Goal: Transaction & Acquisition: Purchase product/service

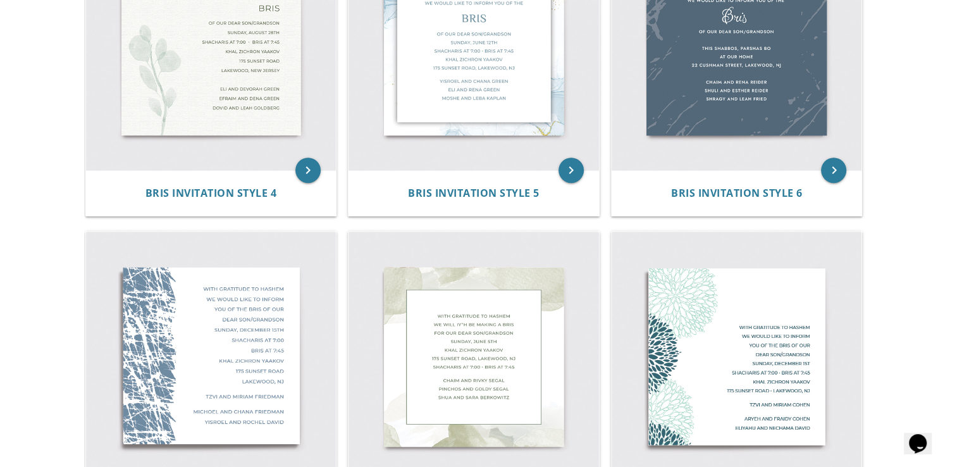
scroll to position [700, 0]
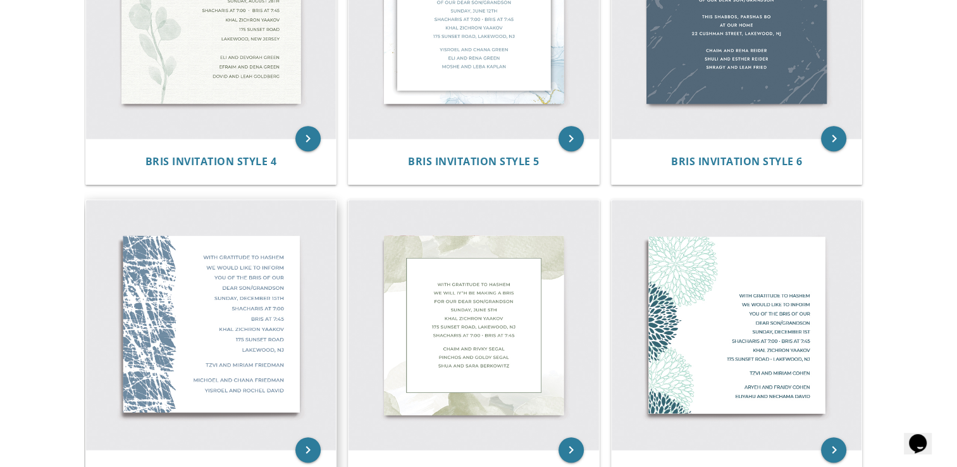
click at [254, 355] on img at bounding box center [211, 325] width 250 height 250
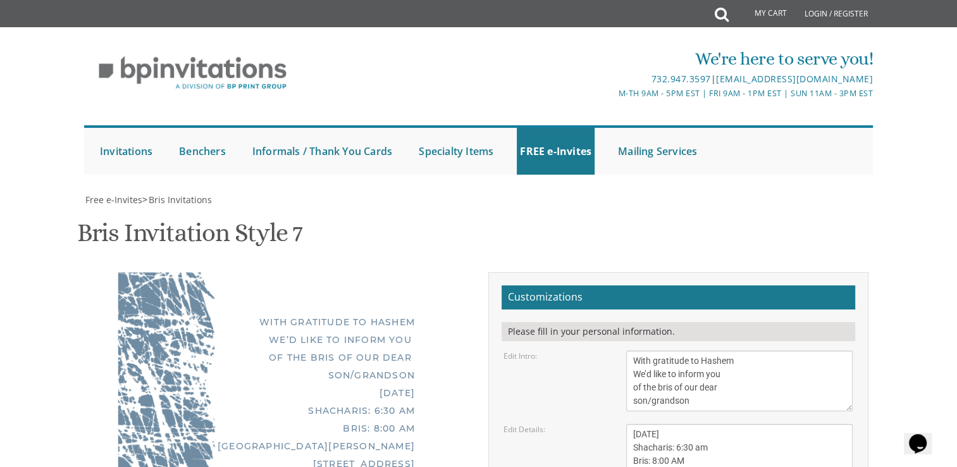
scroll to position [154, 0]
drag, startPoint x: 702, startPoint y: 241, endPoint x: 648, endPoint y: 237, distance: 53.9
drag, startPoint x: 648, startPoint y: 237, endPoint x: 851, endPoint y: 112, distance: 238.4
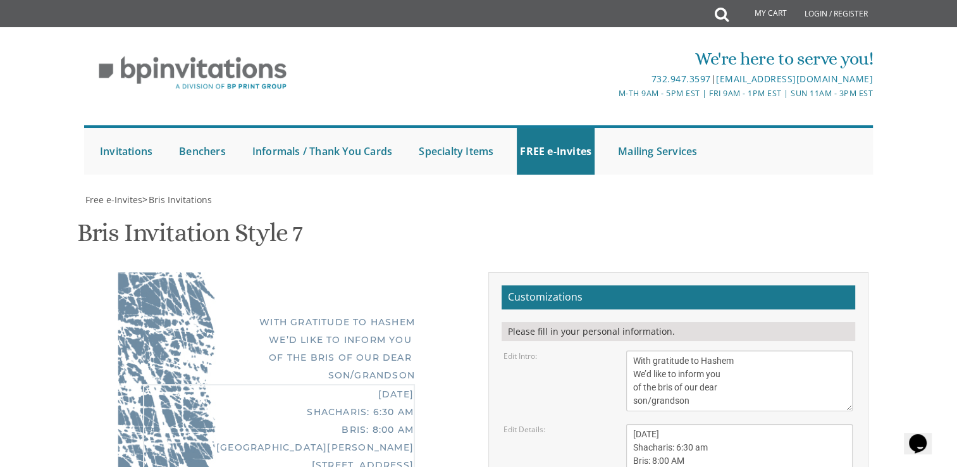
drag, startPoint x: 719, startPoint y: 281, endPoint x: 716, endPoint y: 273, distance: 8.6
click at [716, 424] on textarea "Sunday, May 8th Shacharis: 6:30 am Bris: 8:00 AM Ateres Leah Hall 805 Cross St …" at bounding box center [739, 467] width 226 height 87
drag, startPoint x: 711, startPoint y: 214, endPoint x: 618, endPoint y: 202, distance: 93.8
drag, startPoint x: 718, startPoint y: 233, endPoint x: 673, endPoint y: 229, distance: 45.0
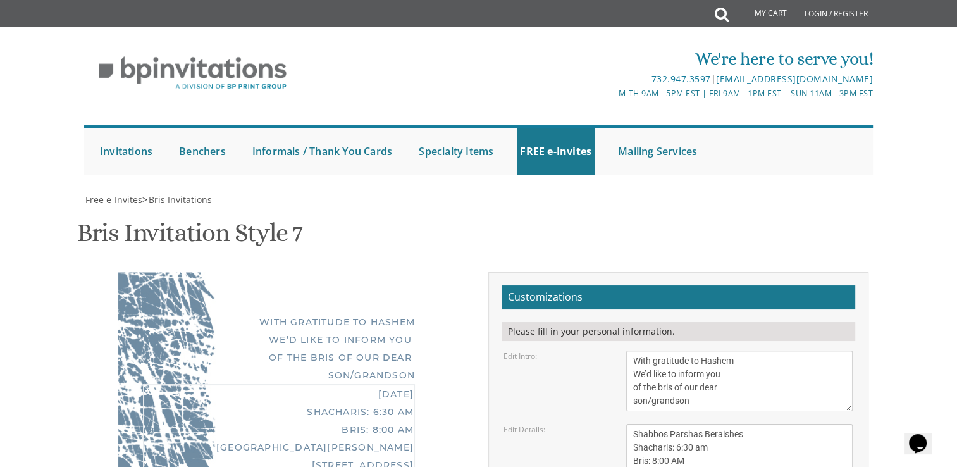
click at [673, 424] on textarea "Sunday, May 8th Shacharis: 6:30 am Bris: 8:00 AM Ateres Leah Hall 805 Cross St …" at bounding box center [739, 467] width 226 height 87
drag, startPoint x: 688, startPoint y: 241, endPoint x: 652, endPoint y: 235, distance: 37.2
click at [652, 424] on textarea "Sunday, May 8th Shacharis: 6:30 am Bris: 8:00 AM Ateres Leah Hall 805 Cross St …" at bounding box center [739, 467] width 226 height 87
drag, startPoint x: 698, startPoint y: 254, endPoint x: 628, endPoint y: 251, distance: 70.2
click at [628, 424] on textarea "Sunday, May 8th Shacharis: 6:30 am Bris: 8:00 AM Ateres Leah Hall 805 Cross St …" at bounding box center [739, 467] width 226 height 87
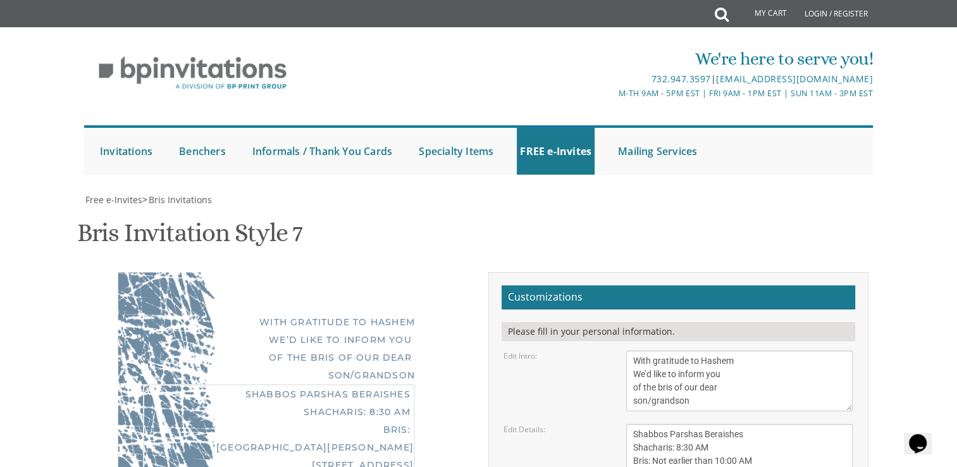
drag, startPoint x: 687, startPoint y: 269, endPoint x: 630, endPoint y: 264, distance: 57.1
click at [630, 424] on textarea "Sunday, May 8th Shacharis: 6:30 am Bris: 8:00 AM Ateres Leah Hall 805 Cross St …" at bounding box center [739, 467] width 226 height 87
drag, startPoint x: 698, startPoint y: 280, endPoint x: 611, endPoint y: 272, distance: 87.0
click at [611, 424] on div "Edit Details: Sunday, May 8th Shacharis: 6:30 am Bris: 8:00 AM Ateres Leah Hall…" at bounding box center [678, 467] width 368 height 87
type textarea "Shabbos Parshas Beraishes Shacharis: 8:30 AM Bris: Not earlier than 10:00 AM Sh…"
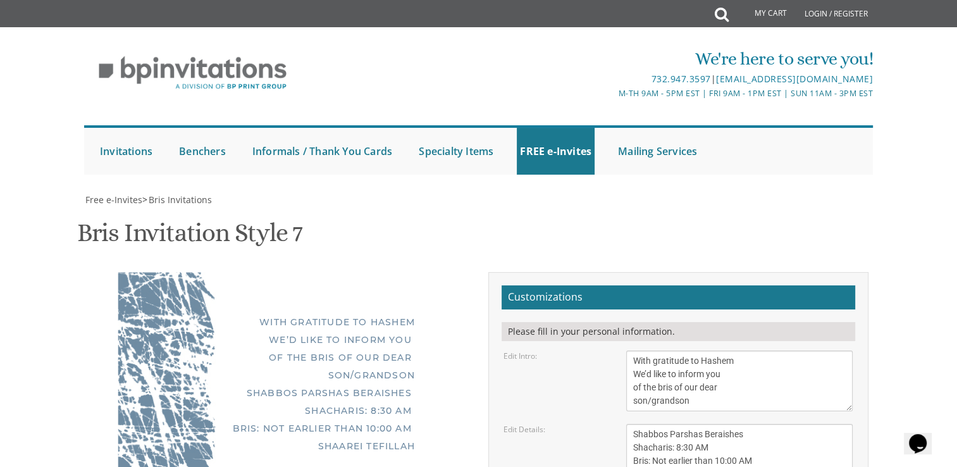
drag, startPoint x: 744, startPoint y: 315, endPoint x: 577, endPoint y: 312, distance: 166.9
type textarea "Ezra & Leah Bistritz"
drag, startPoint x: 740, startPoint y: 360, endPoint x: 619, endPoint y: 337, distance: 123.6
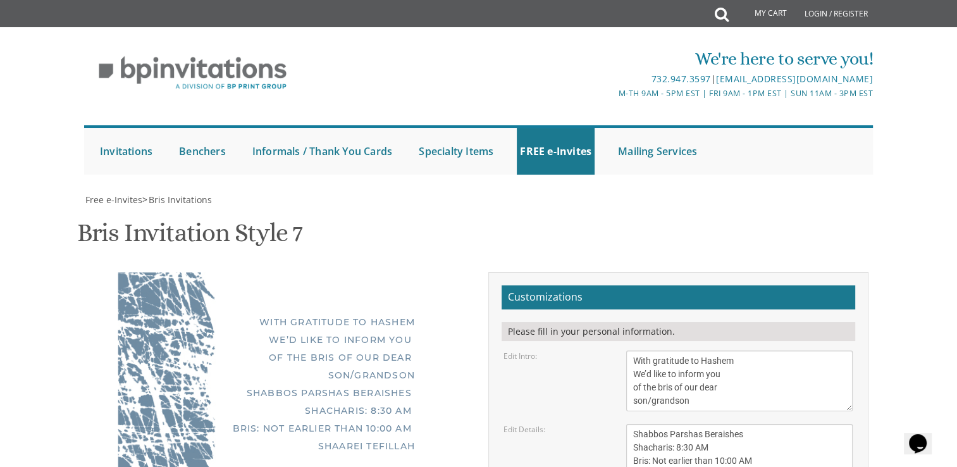
scroll to position [23, 0]
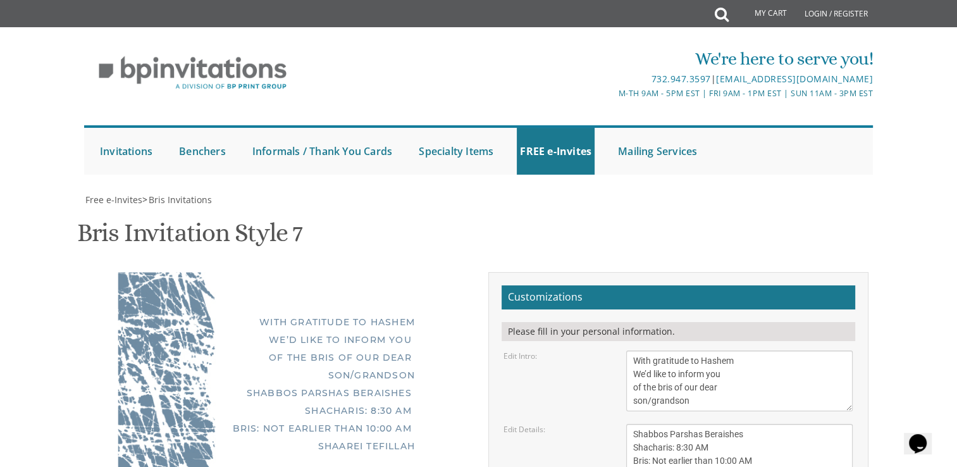
type textarea "Dovid & Nechama Bistritz Mayer & Faigy Kleiner Shalom Zachor will be at Yam Suf…"
click at [711, 424] on textarea "Sunday, May 8th Shacharis: 6:30 am Bris: 8:00 AM Ateres Leah Hall 805 Cross St …" at bounding box center [739, 467] width 226 height 87
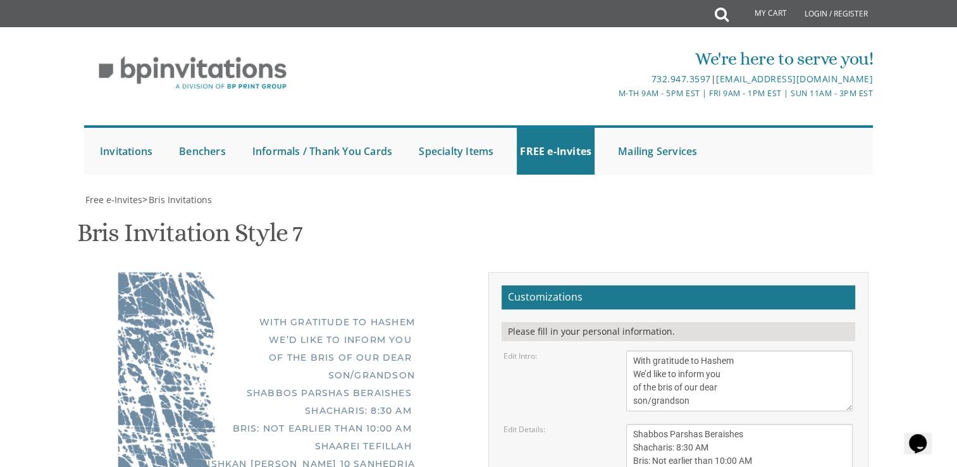
click at [645, 424] on textarea "Sunday, May 8th Shacharis: 6:30 am Bris: 8:00 AM Ateres Leah Hall 805 Cross St …" at bounding box center [739, 467] width 226 height 87
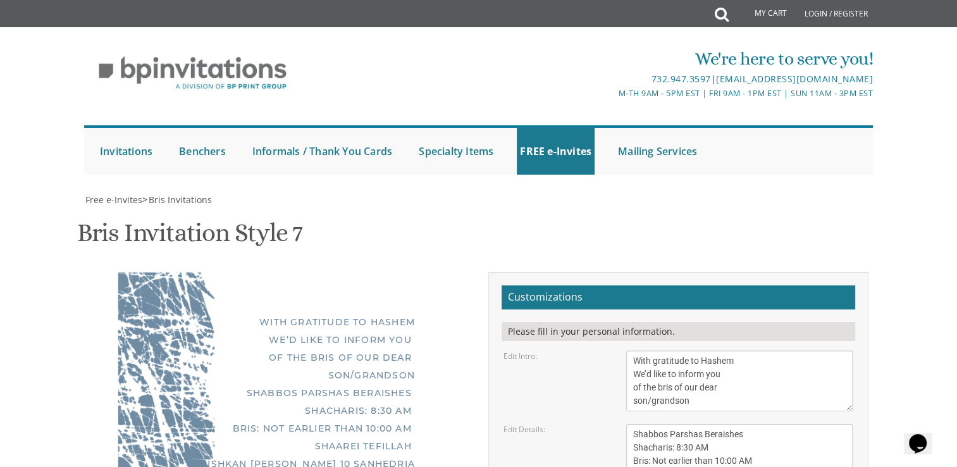
click at [657, 424] on textarea "Sunday, May 8th Shacharis: 6:30 am Bris: 8:00 AM Ateres Leah Hall 805 Cross St …" at bounding box center [739, 467] width 226 height 87
type textarea "Shabbos Parshas Beraishes Shacharis: 8:30 AM Bris: Not earlier than 10:00 AM Sh…"
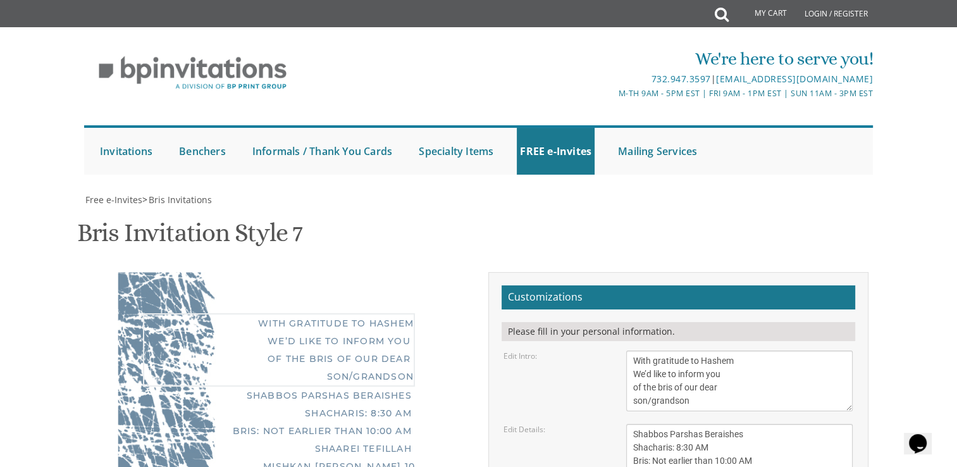
drag, startPoint x: 698, startPoint y: 188, endPoint x: 649, endPoint y: 187, distance: 49.3
click at [649, 350] on textarea "With gratitude to Hashem We’d like to inform you of the bris of our dear son/gr…" at bounding box center [739, 380] width 226 height 61
type textarea "With gratitude to Hashem We’d like to inform you of the bris of our dear son"
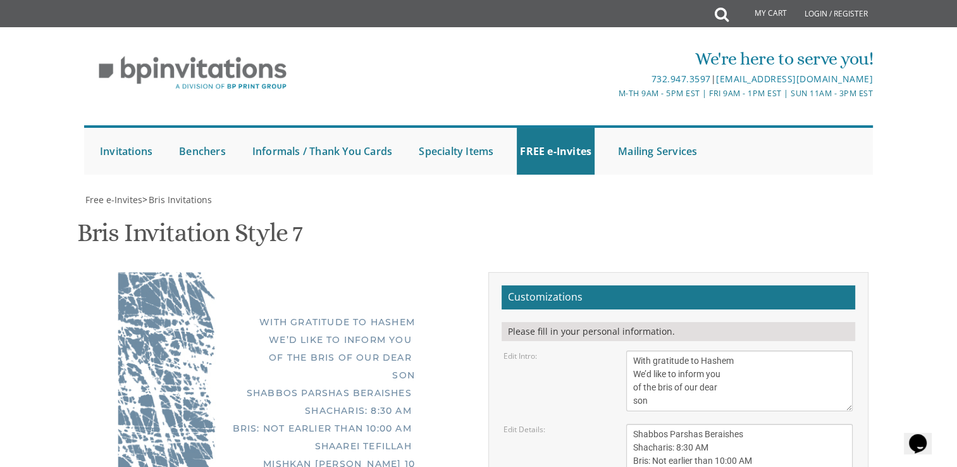
type textarea "Dovid & Nechama Bistritz Mayer & Faigy Kleiner Shalom Zachor will be at 8:30 at…"
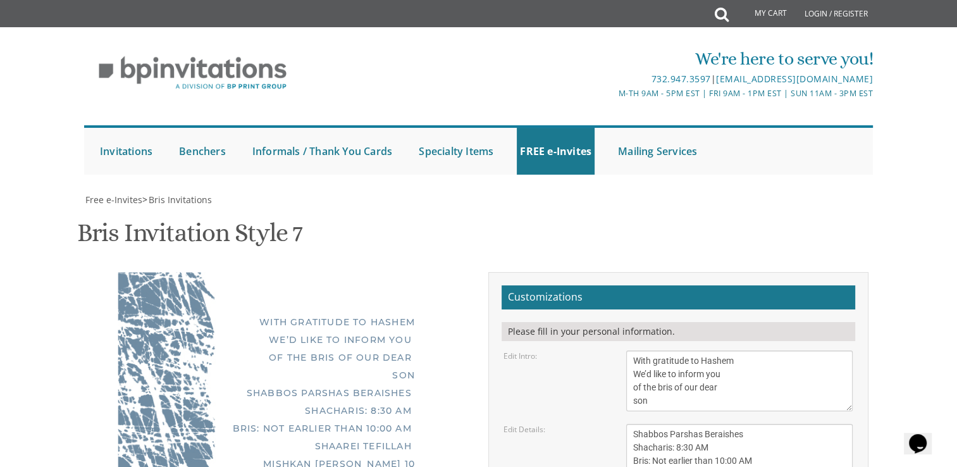
click at [630, 350] on textarea "With gratitude to Hashem We’d like to inform you of the bris of our dear son/gr…" at bounding box center [739, 380] width 226 height 61
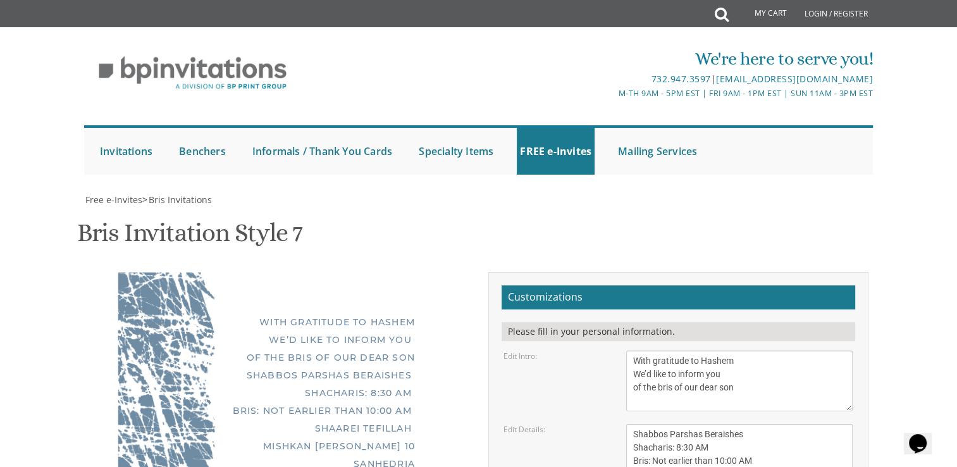
click at [721, 350] on textarea "With gratitude to Hashem We’d like to inform you of the bris of our dear son/gr…" at bounding box center [739, 380] width 226 height 61
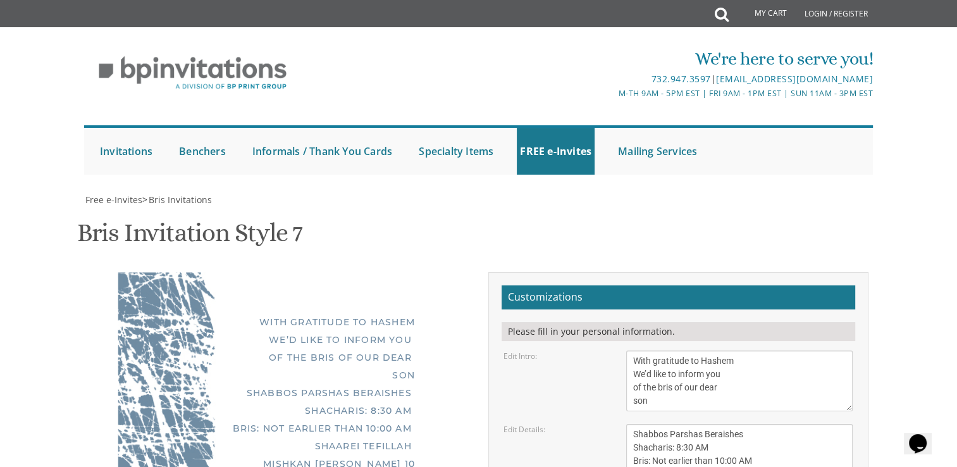
click at [632, 350] on textarea "With gratitude to Hashem We’d like to inform you of the bris of our dear son/gr…" at bounding box center [739, 380] width 226 height 61
type textarea "`With gratitude to Hashem We’d like to inform you of the bris of our dear son"
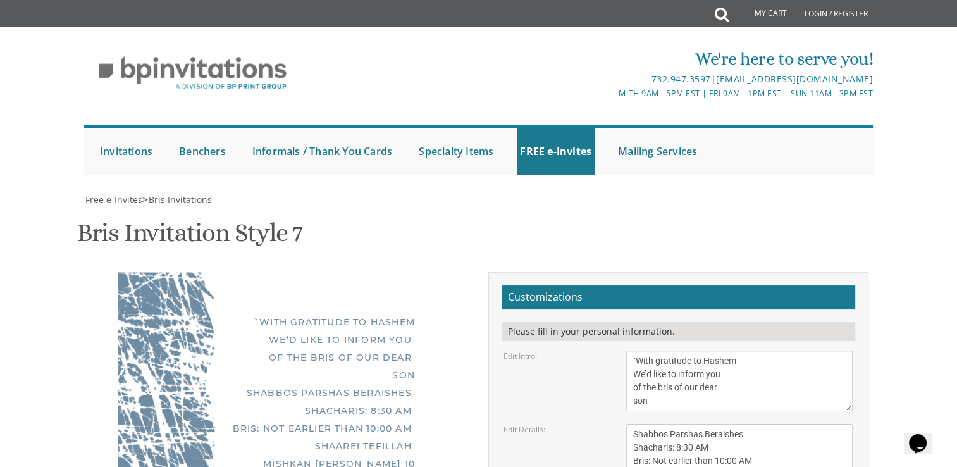
scroll to position [3, 0]
click at [665, 424] on textarea "Sunday, May 8th Shacharis: 6:30 am Bris: 8:00 AM Ateres Leah Hall 805 Cross St …" at bounding box center [739, 467] width 226 height 87
drag, startPoint x: 671, startPoint y: 240, endPoint x: 661, endPoint y: 240, distance: 9.5
click at [661, 424] on textarea "Sunday, May 8th Shacharis: 6:30 am Bris: 8:00 AM Ateres Leah Hall 805 Cross St …" at bounding box center [739, 467] width 226 height 87
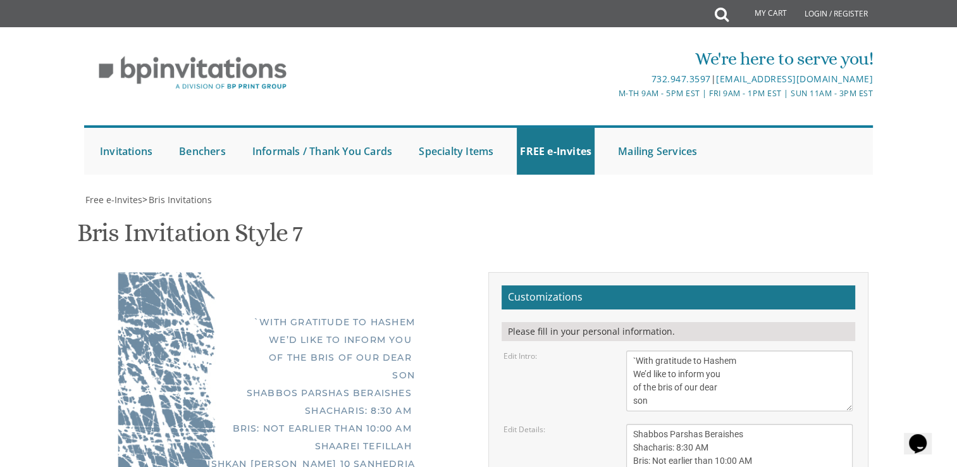
click at [652, 424] on textarea "Sunday, May 8th Shacharis: 6:30 am Bris: 8:00 AM Ateres Leah Hall 805 Cross St …" at bounding box center [739, 467] width 226 height 87
click at [659, 424] on textarea "Sunday, May 8th Shacharis: 6:30 am Bris: 8:00 AM Ateres Leah Hall 805 Cross St …" at bounding box center [739, 467] width 226 height 87
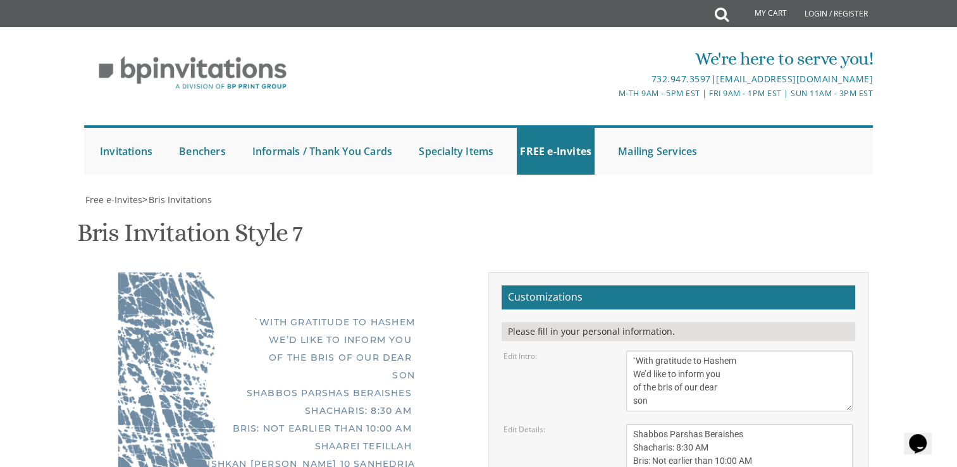
click at [647, 424] on textarea "Sunday, May 8th Shacharis: 6:30 am Bris: 8:00 AM Ateres Leah Hall 805 Cross St …" at bounding box center [739, 467] width 226 height 87
type textarea "Shabbos Parshas Beraishes Shacharis: 8:30 AM Bris: Not earlier than 10:00 AM Sh…"
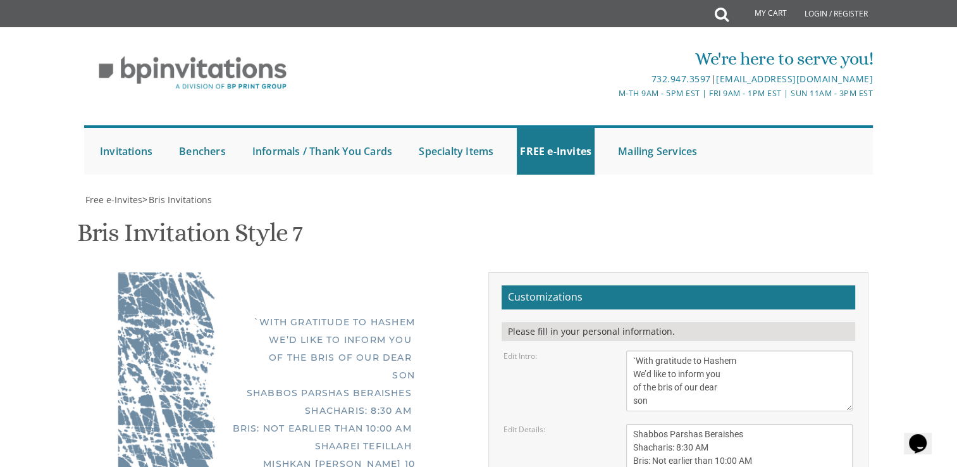
drag, startPoint x: 784, startPoint y: 333, endPoint x: 824, endPoint y: 341, distance: 40.8
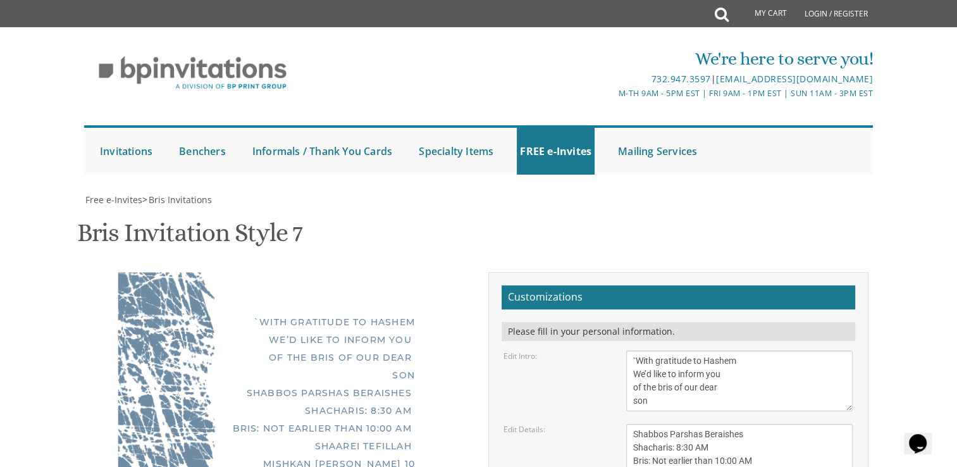
drag, startPoint x: 776, startPoint y: 333, endPoint x: 744, endPoint y: 337, distance: 32.5
type textarea "Dovid & Nechama Bistritz Mayer & Faigy Kleiner Shalom Zachor will be at 8:30 at…"
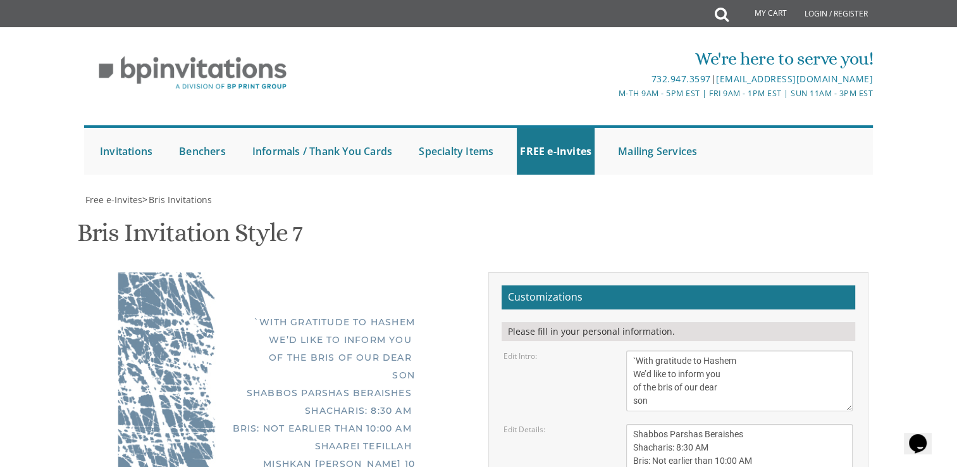
click at [676, 424] on textarea "Sunday, May 8th Shacharis: 6:30 am Bris: 8:00 AM Ateres Leah Hall 805 Cross St …" at bounding box center [739, 467] width 226 height 87
click at [669, 424] on textarea "Sunday, May 8th Shacharis: 6:30 am Bris: 8:00 AM Ateres Leah Hall 805 Cross St …" at bounding box center [739, 467] width 226 height 87
type textarea "Shabbos Parshas Beraishes Shacharis: 8:30 AM Bris: Not earlier than 10:00 AM Sh…"
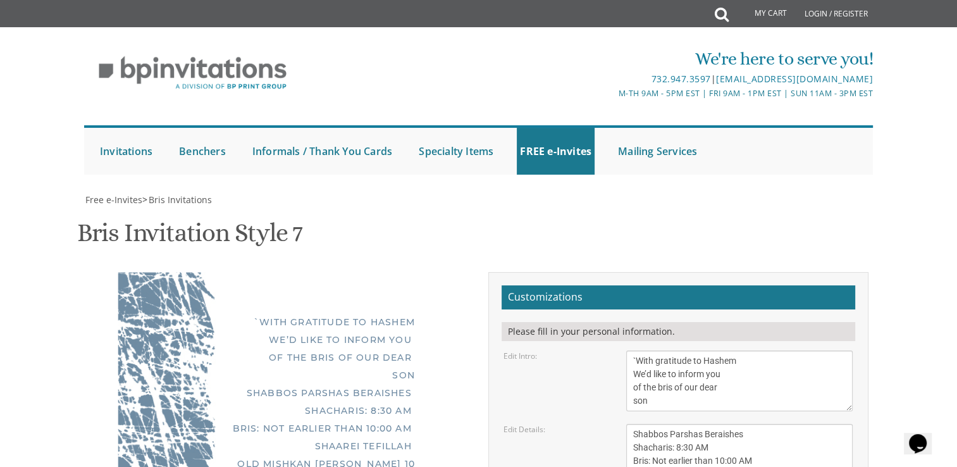
click at [590, 350] on div "Edit Intro: With gratitude to Hashem We’d like to inform you of the bris of our…" at bounding box center [678, 380] width 368 height 61
